Goal: Download file/media

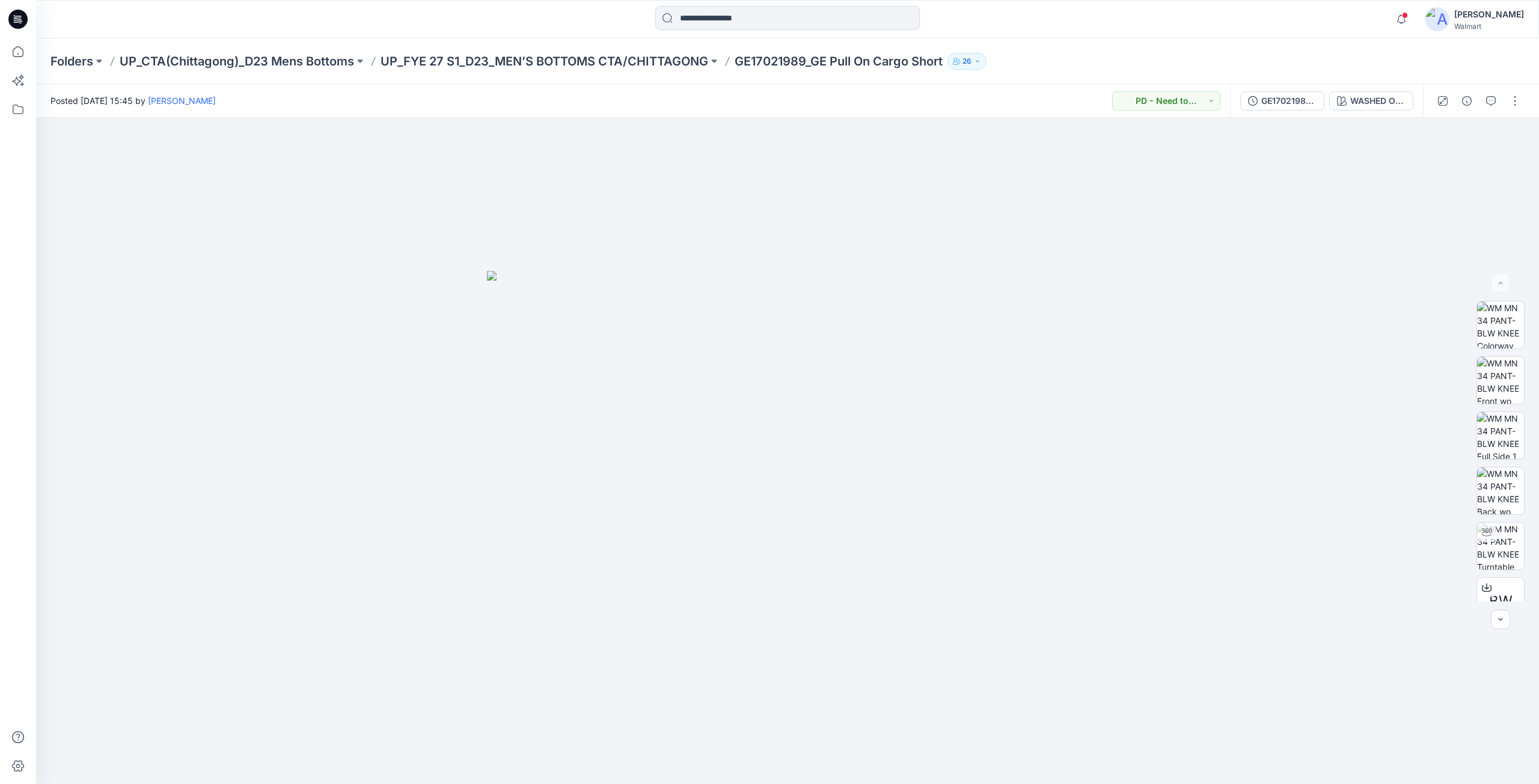
click at [21, 16] on icon at bounding box center [18, 19] width 19 height 19
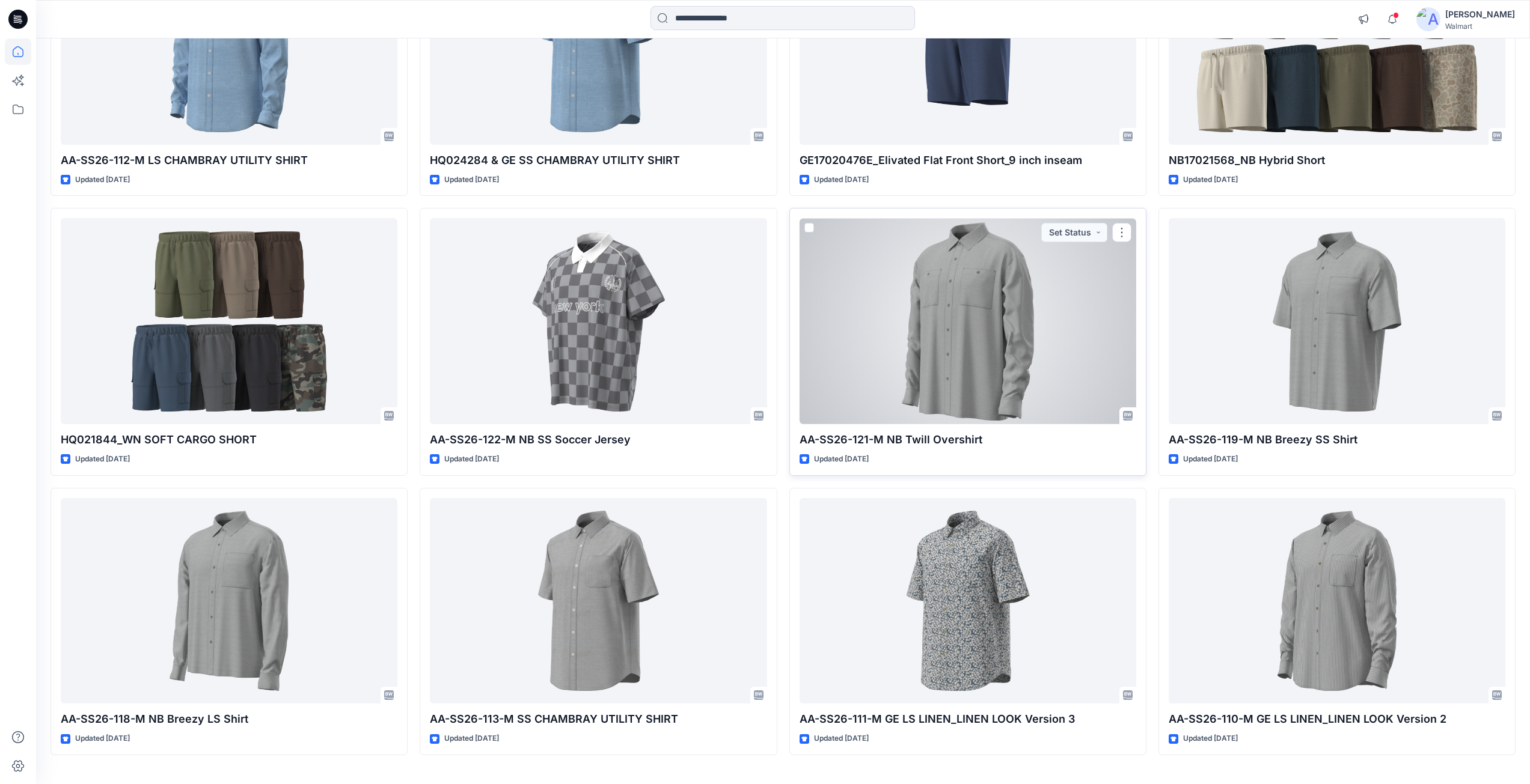
scroll to position [6140, 0]
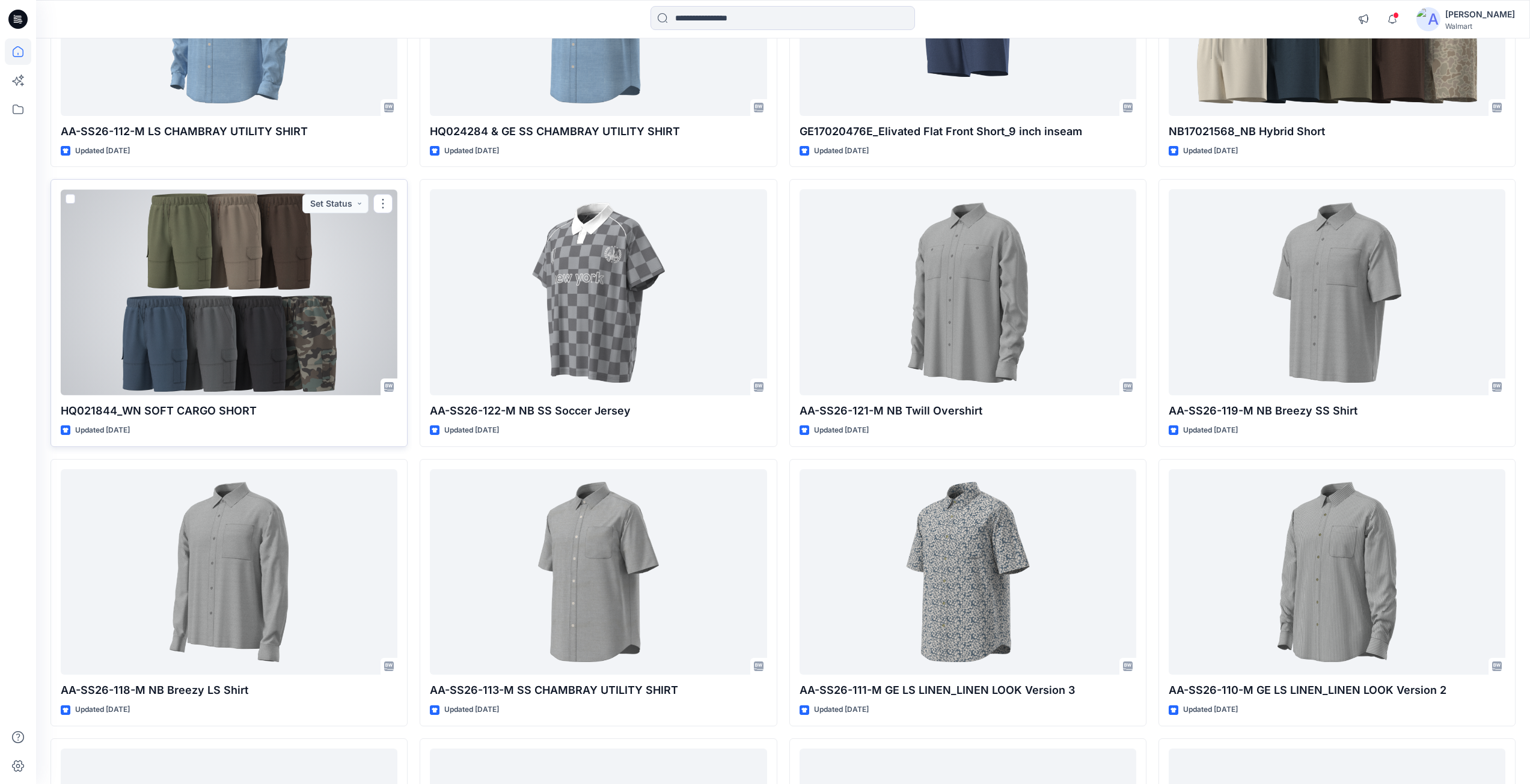
click at [183, 298] on div at bounding box center [229, 293] width 336 height 206
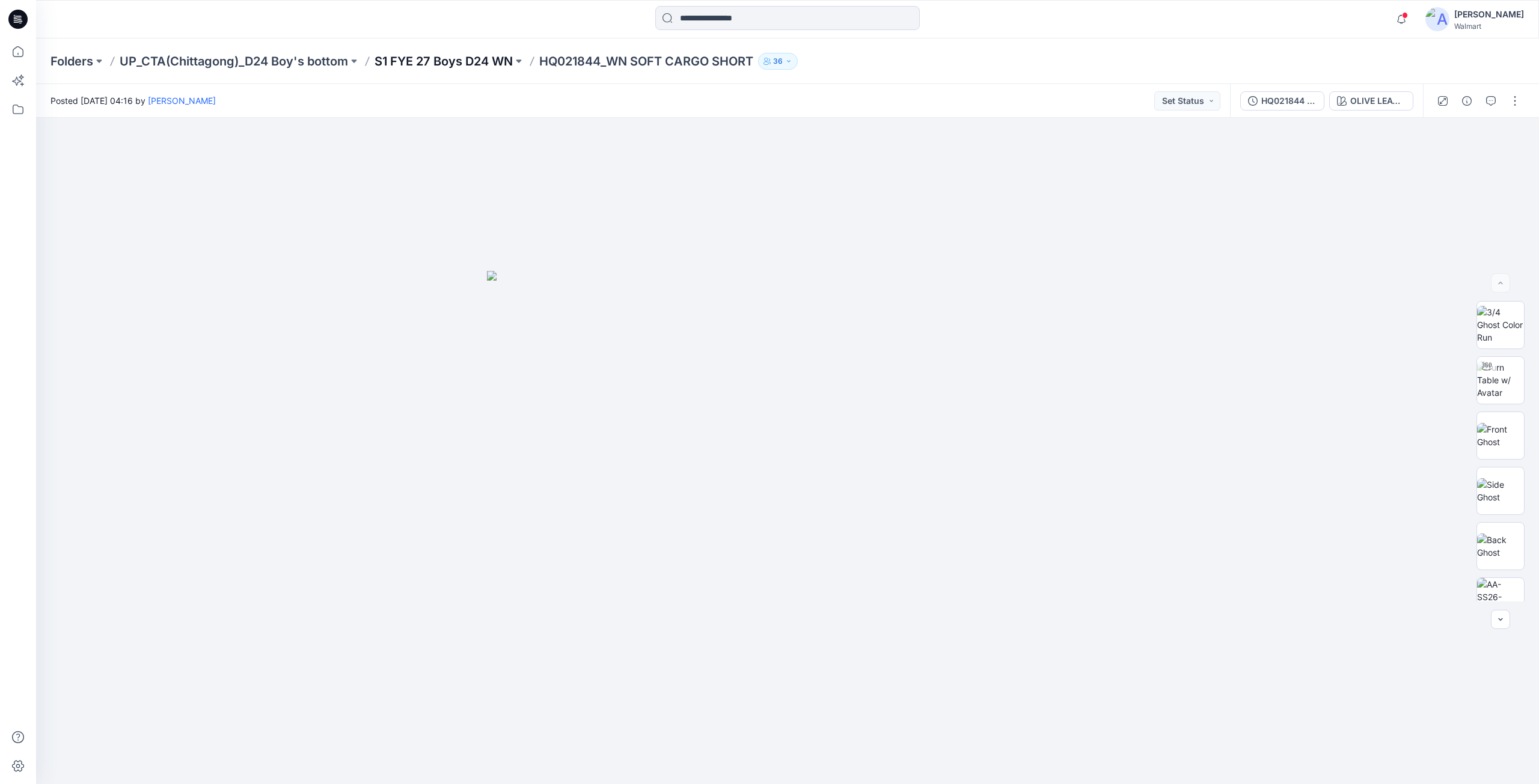
click at [418, 69] on p "S1 FYE 27 Boys D24 WN" at bounding box center [444, 61] width 138 height 17
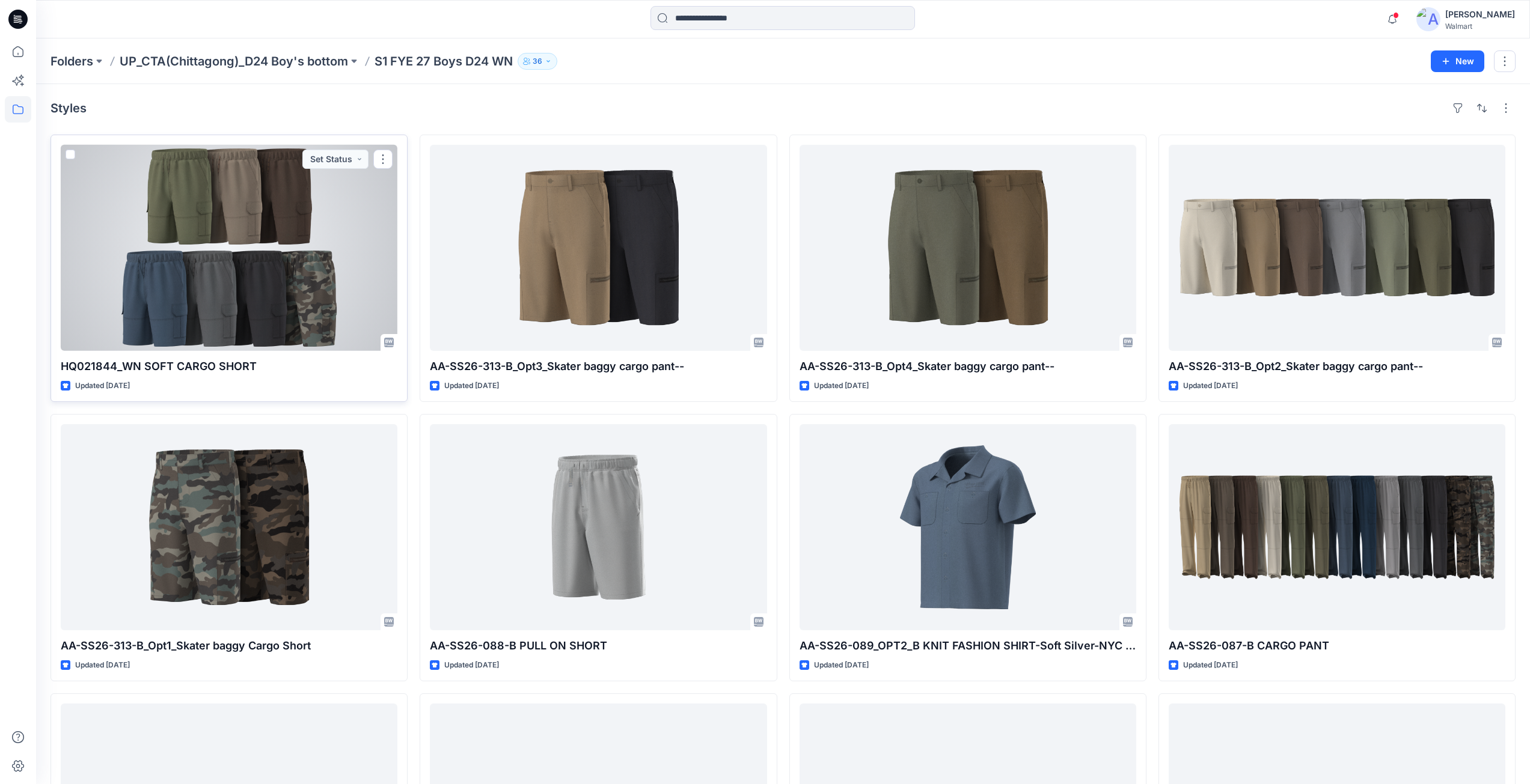
click at [197, 246] on div at bounding box center [229, 248] width 336 height 206
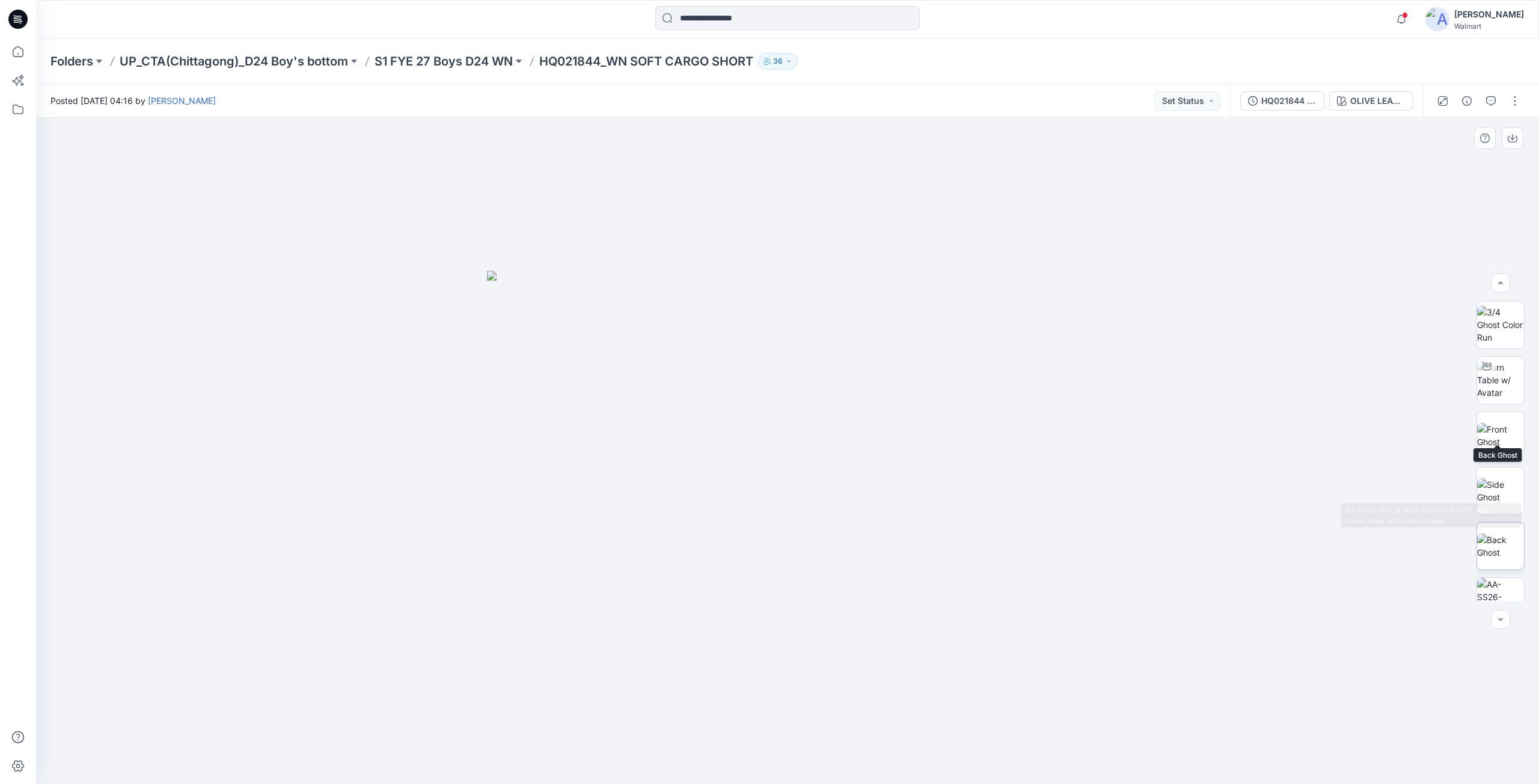
scroll to position [190, 0]
click at [1483, 509] on icon at bounding box center [1487, 509] width 10 height 10
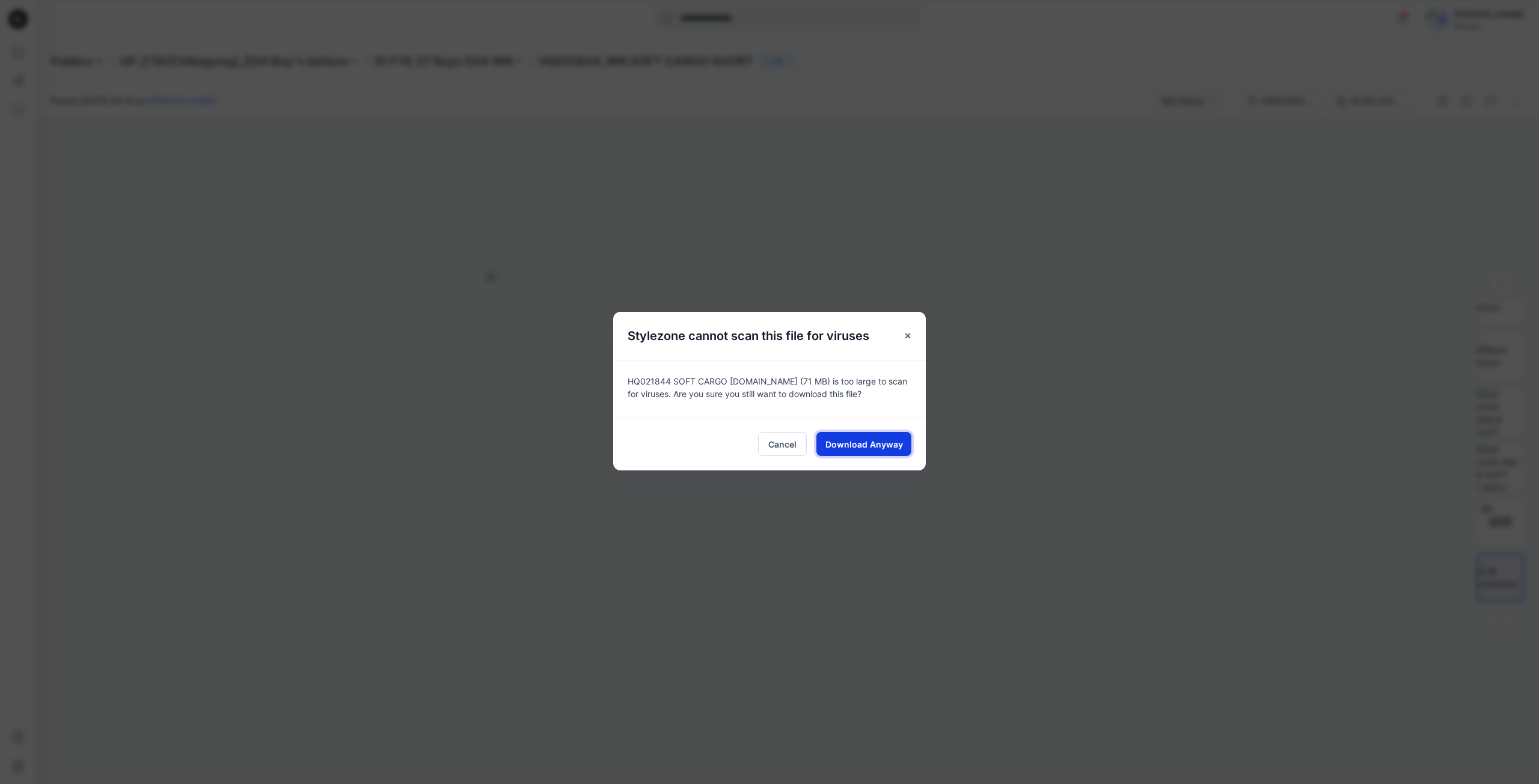
click at [852, 442] on span "Download Anyway" at bounding box center [864, 444] width 78 height 12
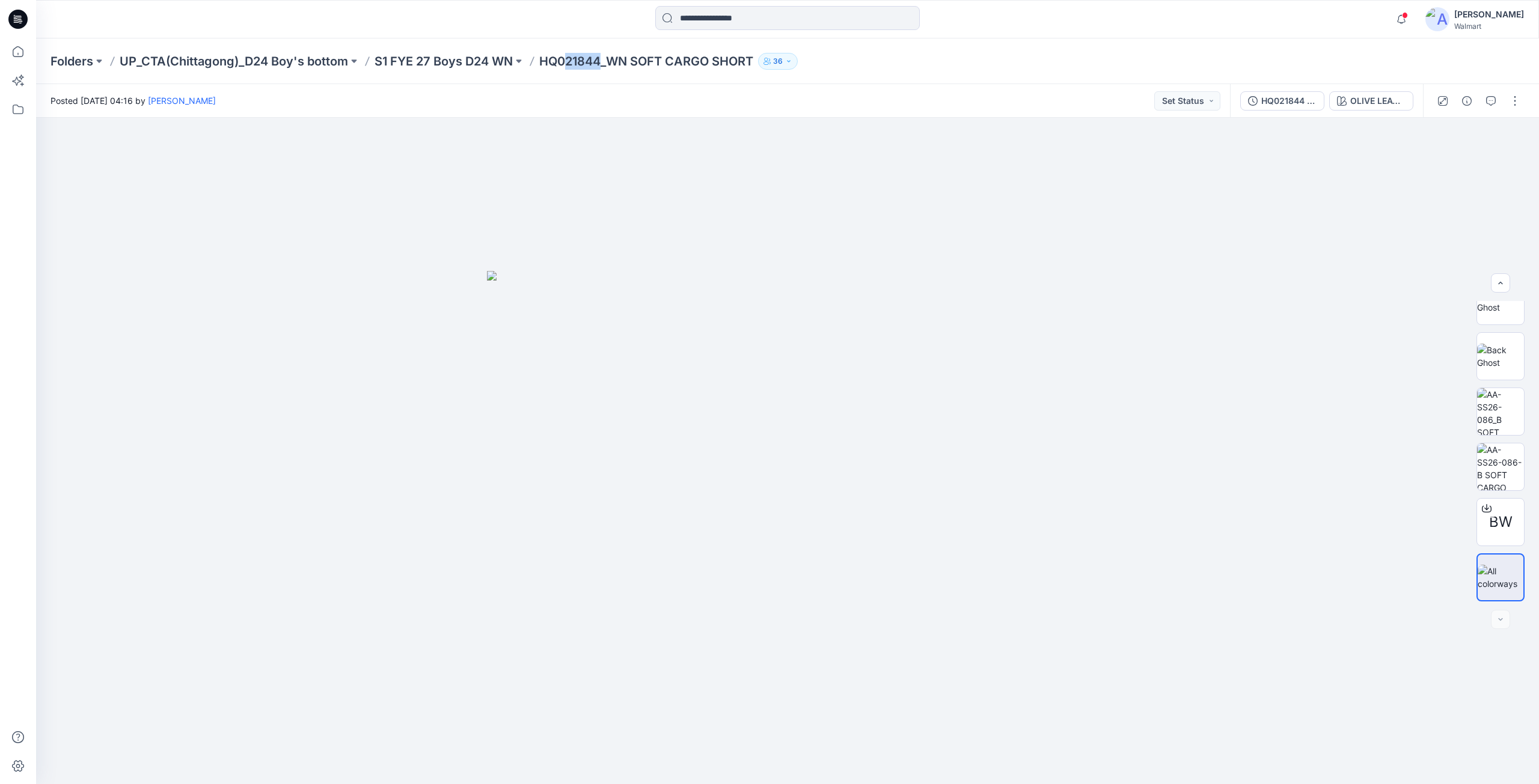
drag, startPoint x: 569, startPoint y: 55, endPoint x: 605, endPoint y: 67, distance: 37.9
click at [605, 67] on p "HQ021844_WN SOFT CARGO SHORT" at bounding box center [646, 61] width 214 height 17
